Goal: Find specific page/section: Find specific page/section

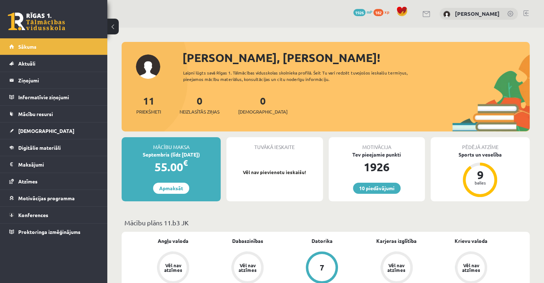
click at [19, 218] on link "Konferences" at bounding box center [53, 214] width 89 height 16
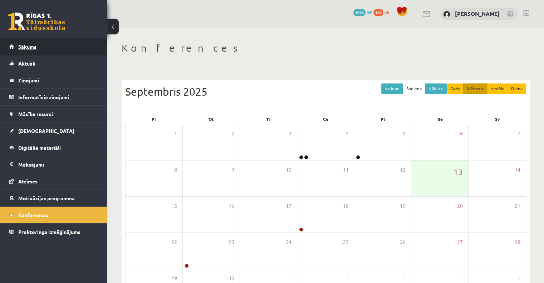
click at [44, 50] on link "Sākums" at bounding box center [53, 46] width 89 height 16
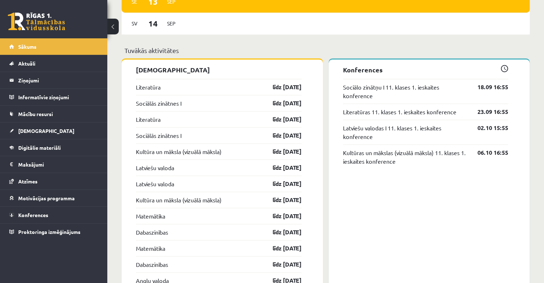
scroll to position [601, 0]
click at [154, 85] on link "Literatūra" at bounding box center [148, 87] width 25 height 9
